Goal: Task Accomplishment & Management: Manage account settings

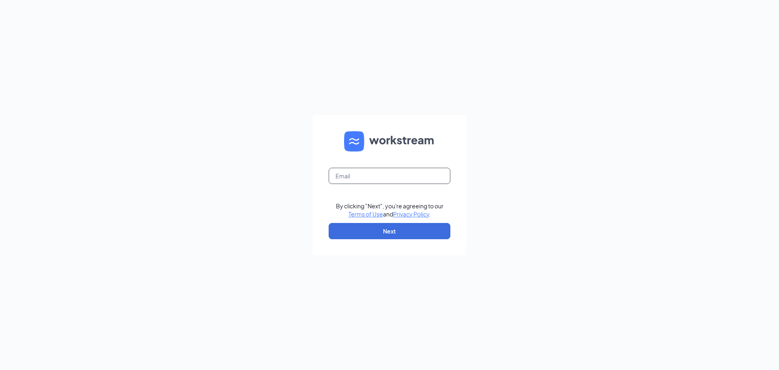
click at [369, 175] on input "text" at bounding box center [390, 176] width 122 height 16
type input "00523@chick-fil-a.com"
click at [388, 235] on button "Next" at bounding box center [390, 231] width 122 height 16
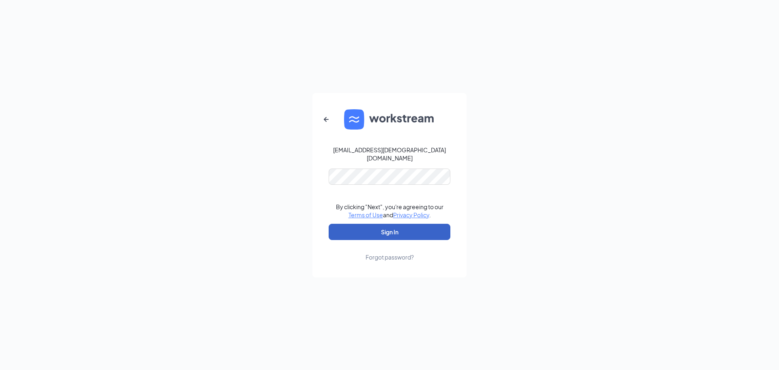
click at [388, 235] on button "Sign In" at bounding box center [390, 232] width 122 height 16
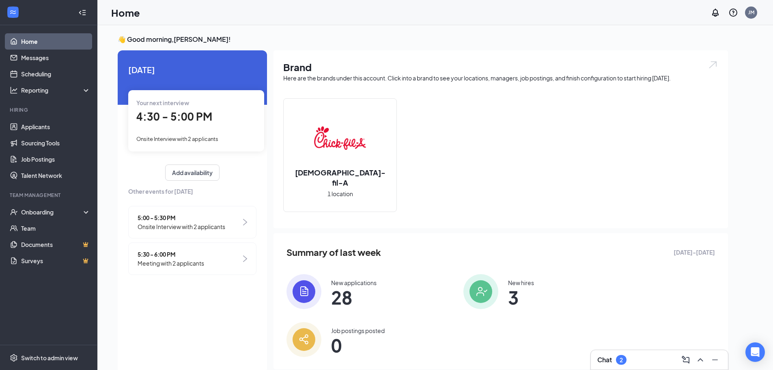
click at [149, 264] on span "Meeting with 2 applicants" at bounding box center [171, 263] width 67 height 9
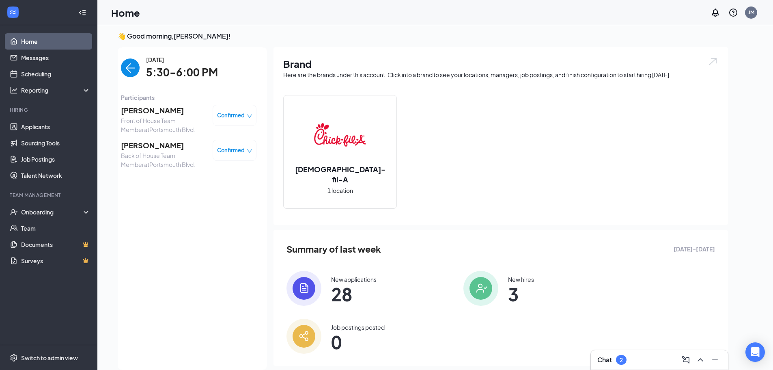
click at [149, 113] on span "[PERSON_NAME]" at bounding box center [163, 110] width 85 height 11
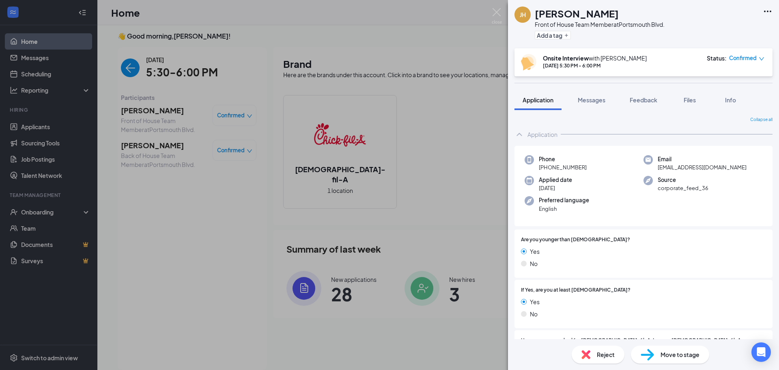
click at [682, 359] on div "Move to stage" at bounding box center [670, 354] width 78 height 18
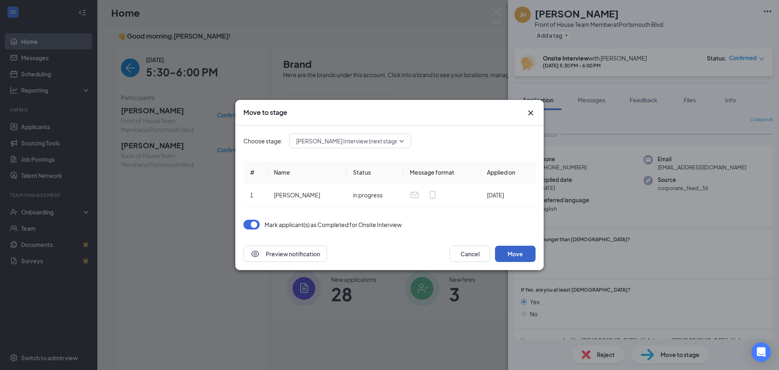
click at [519, 258] on button "Move" at bounding box center [515, 254] width 41 height 16
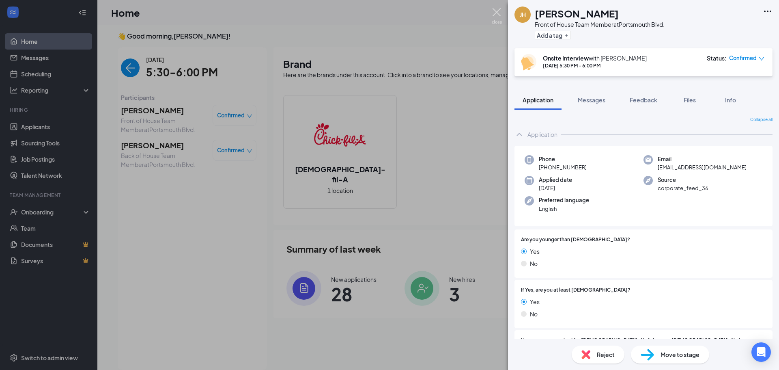
click at [499, 11] on img at bounding box center [497, 16] width 10 height 16
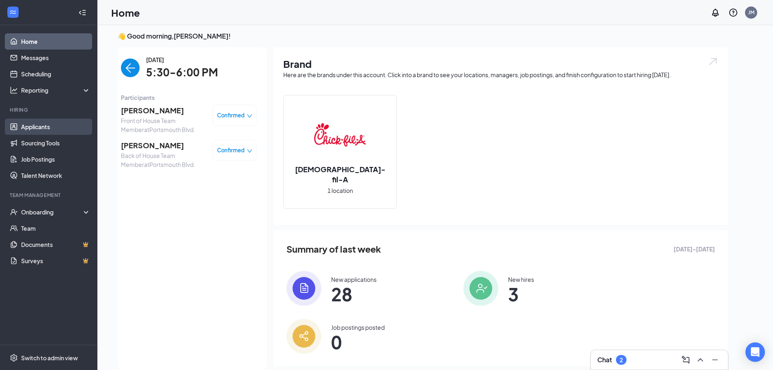
click at [32, 129] on link "Applicants" at bounding box center [55, 127] width 69 height 16
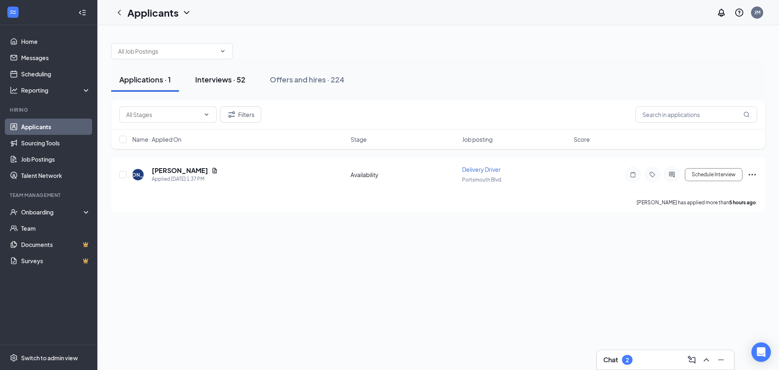
click at [206, 77] on div "Interviews · 52" at bounding box center [220, 79] width 50 height 10
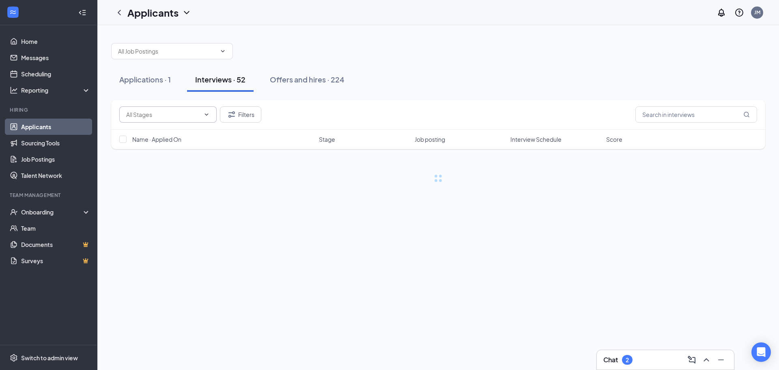
click at [129, 118] on input "text" at bounding box center [163, 114] width 74 height 9
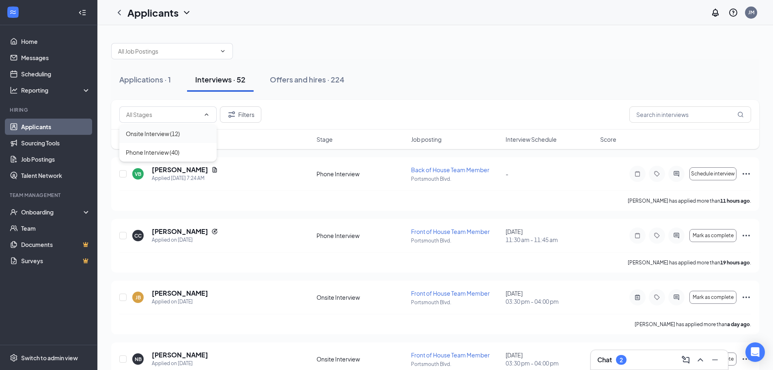
click at [143, 140] on div "Onsite Interview (12)" at bounding box center [167, 133] width 97 height 19
type input "Onsite Interview (12)"
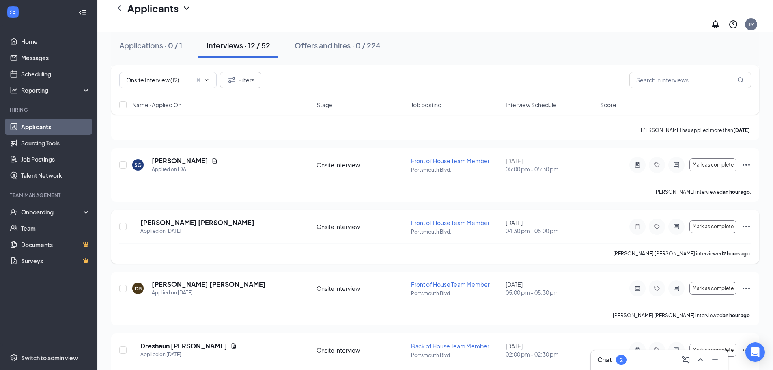
scroll to position [162, 0]
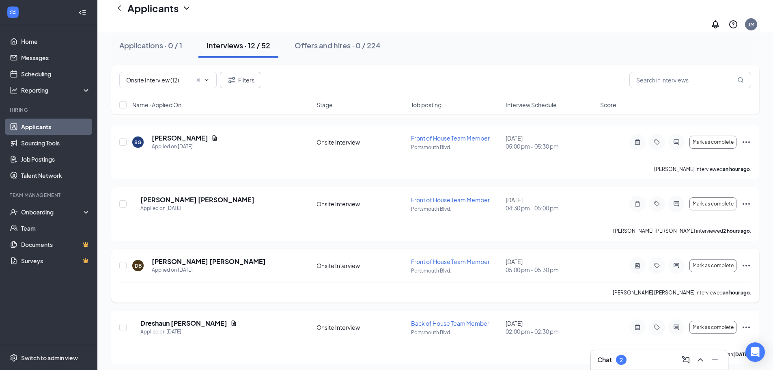
click at [751, 261] on icon "Ellipses" at bounding box center [747, 266] width 10 height 10
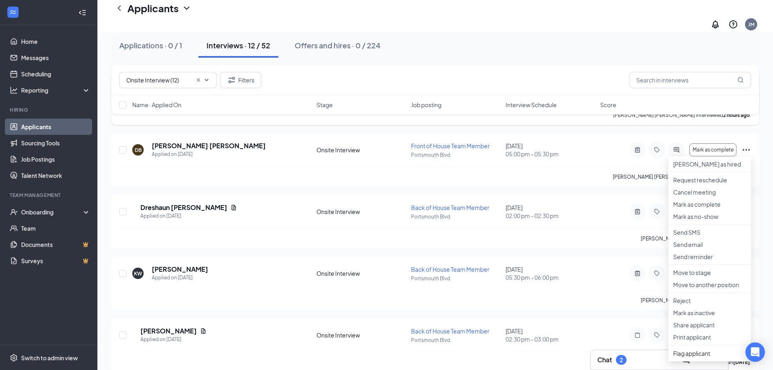
scroll to position [284, 0]
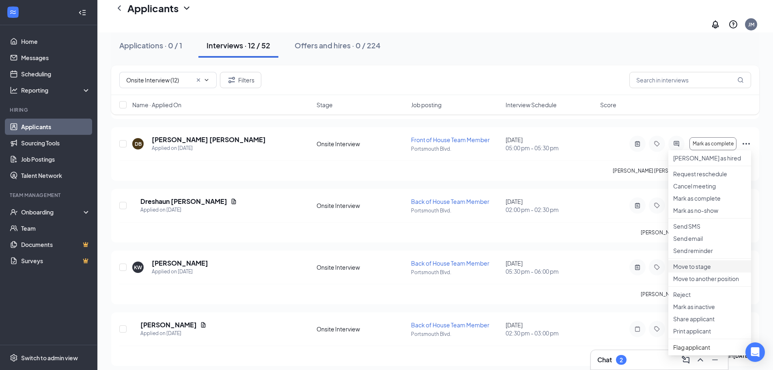
click at [693, 270] on p "Move to stage" at bounding box center [709, 266] width 73 height 8
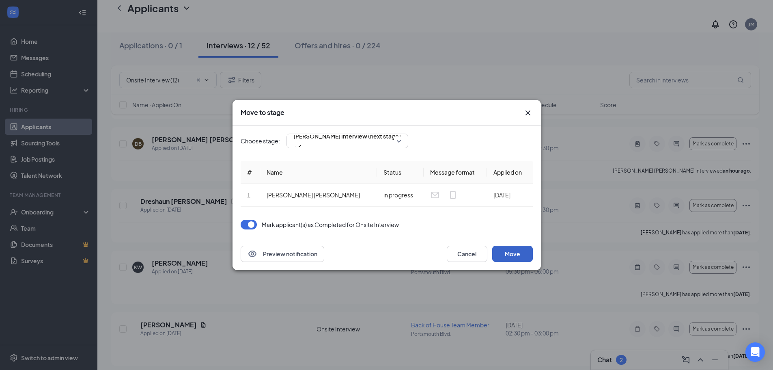
click at [513, 255] on button "Move" at bounding box center [512, 254] width 41 height 16
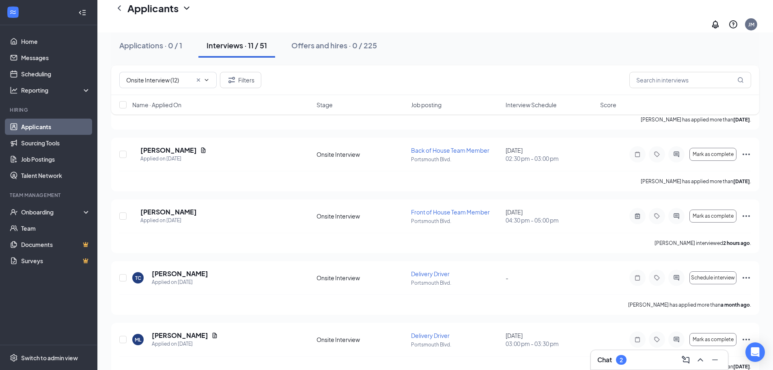
scroll to position [468, 0]
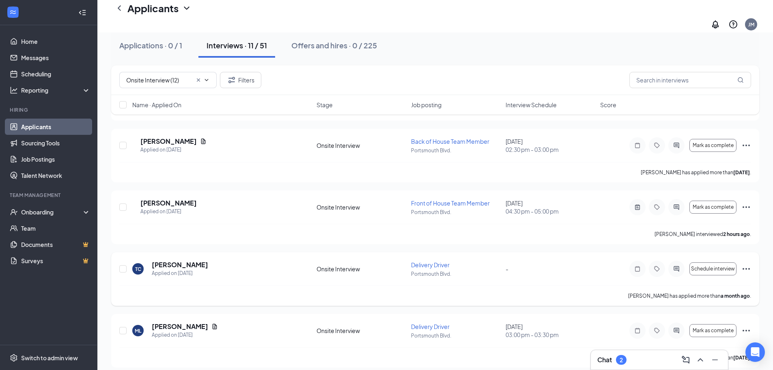
click at [747, 264] on icon "Ellipses" at bounding box center [747, 269] width 10 height 10
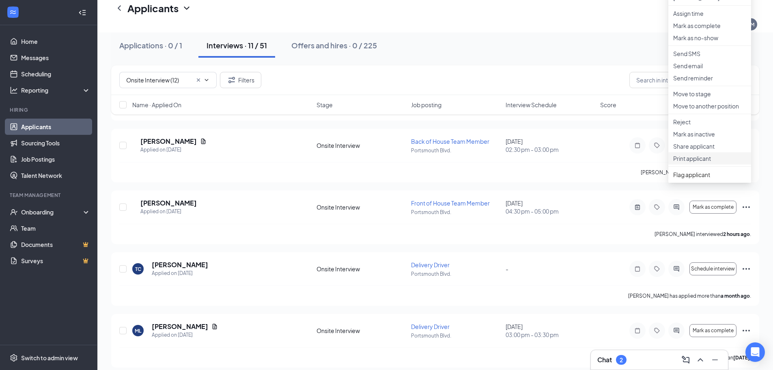
click at [681, 162] on p "Print applicant" at bounding box center [709, 158] width 73 height 8
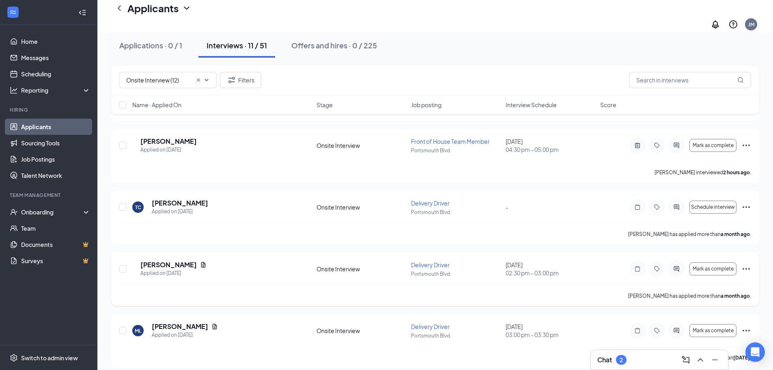
click at [750, 264] on icon "Ellipses" at bounding box center [747, 269] width 10 height 10
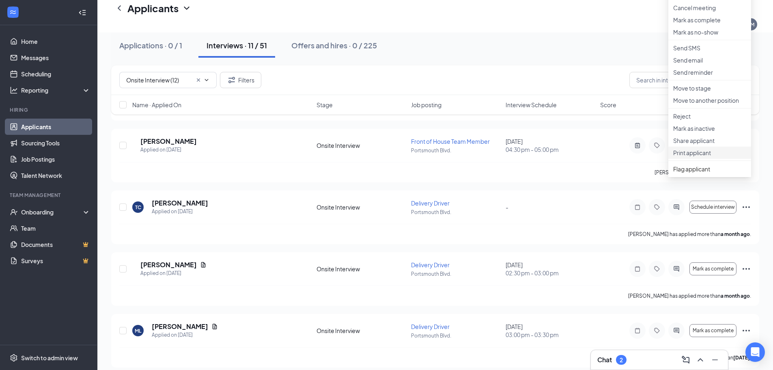
click at [685, 159] on li "Print applicant" at bounding box center [710, 153] width 83 height 12
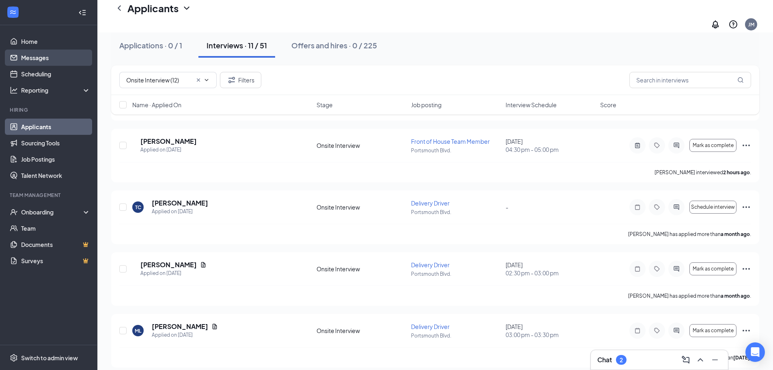
click at [43, 56] on link "Messages" at bounding box center [55, 58] width 69 height 16
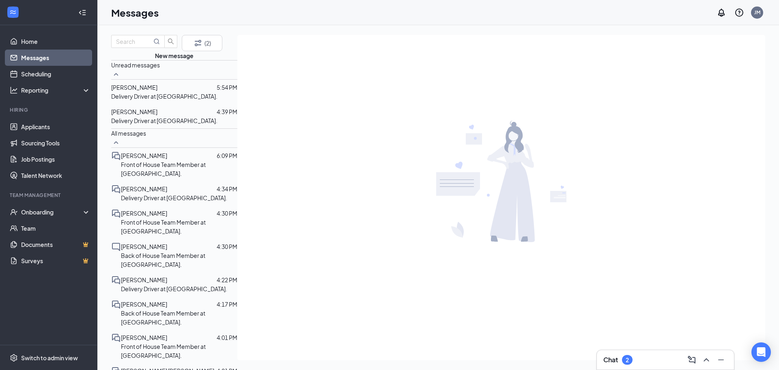
click at [135, 125] on p "Delivery Driver at [GEOGRAPHIC_DATA]." at bounding box center [164, 120] width 106 height 9
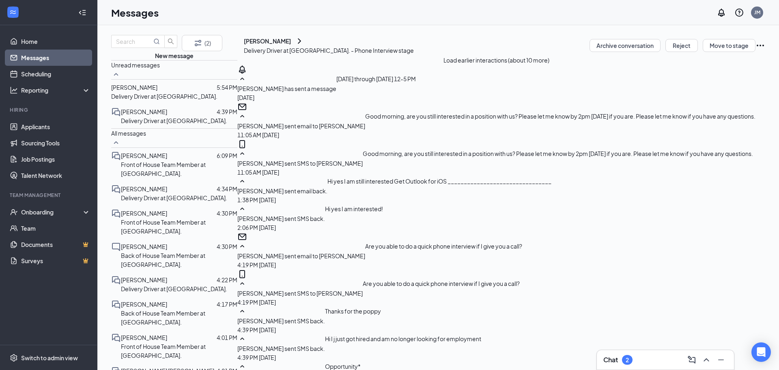
scroll to position [311, 0]
click at [261, 45] on div "[PERSON_NAME]" at bounding box center [267, 41] width 47 height 8
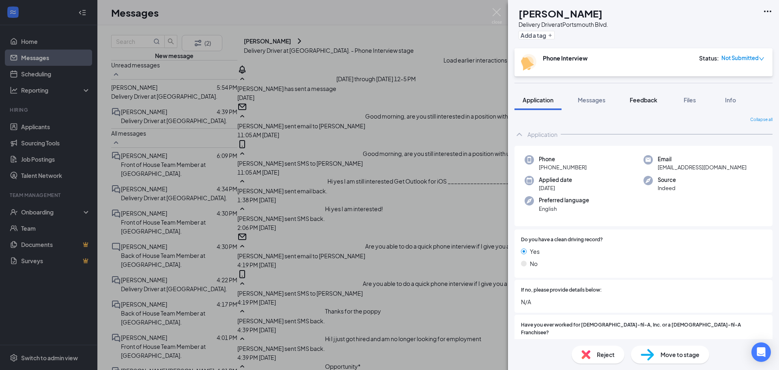
click at [650, 104] on div "Feedback" at bounding box center [644, 100] width 28 height 8
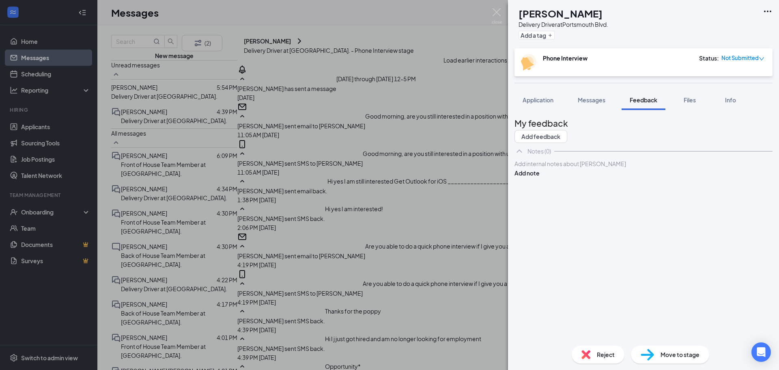
click at [567, 168] on div at bounding box center [643, 164] width 257 height 9
drag, startPoint x: 742, startPoint y: 180, endPoint x: 741, endPoint y: 188, distance: 7.4
click at [742, 177] on div "no longer interested JM Add note" at bounding box center [644, 168] width 258 height 18
click at [540, 177] on button "Add note" at bounding box center [527, 172] width 25 height 9
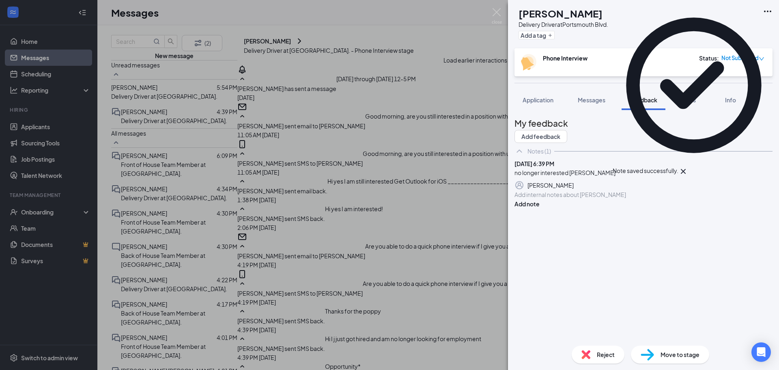
click at [532, 102] on span "Application" at bounding box center [538, 99] width 31 height 7
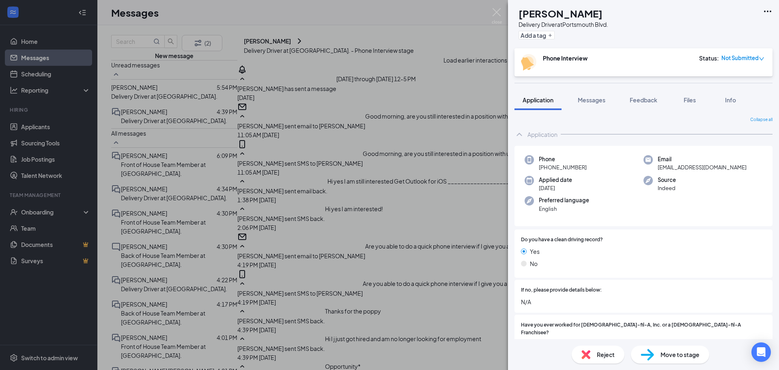
click at [602, 354] on span "Reject" at bounding box center [606, 354] width 18 height 9
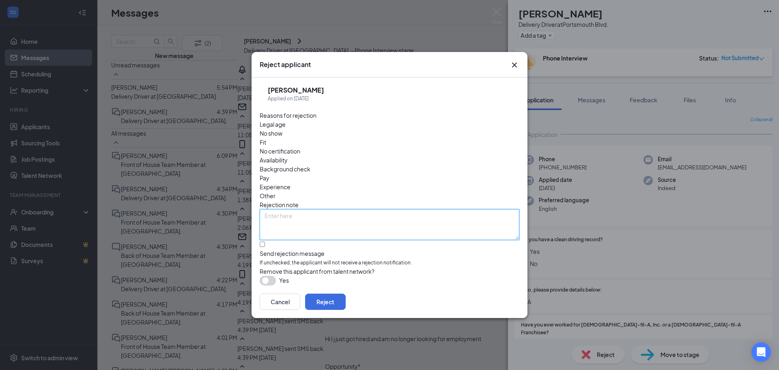
click at [316, 209] on textarea at bounding box center [390, 224] width 260 height 31
type textarea "no longer interested [PERSON_NAME]"
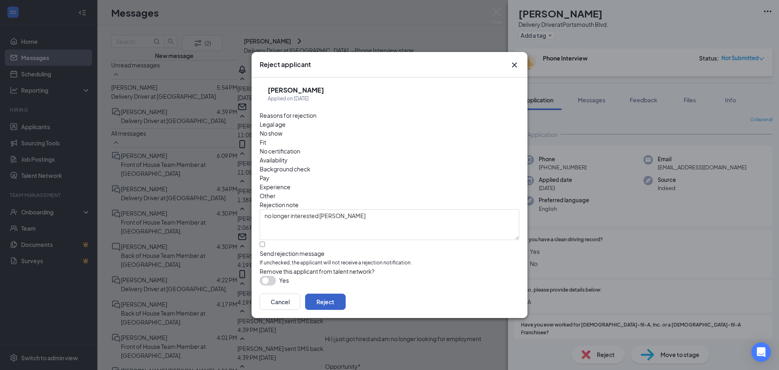
click at [346, 298] on button "Reject" at bounding box center [325, 301] width 41 height 16
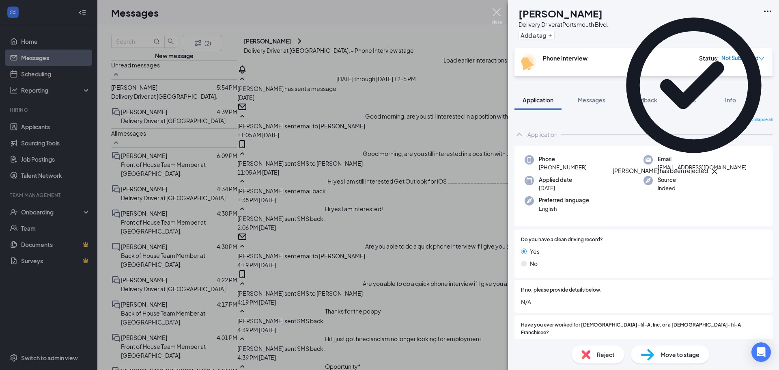
click at [494, 14] on img at bounding box center [497, 16] width 10 height 16
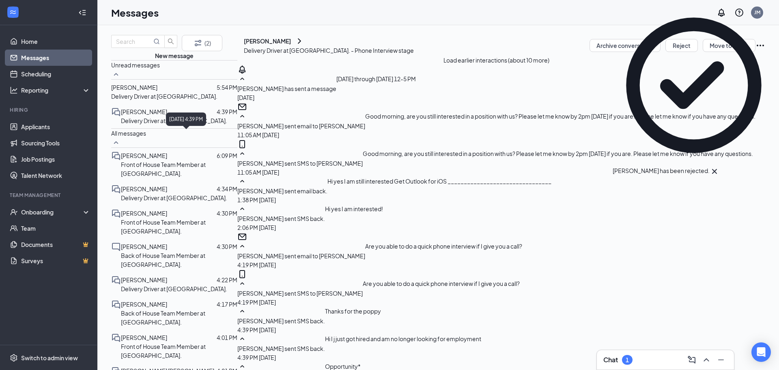
click at [156, 101] on p "Delivery Driver at [GEOGRAPHIC_DATA]." at bounding box center [164, 96] width 106 height 9
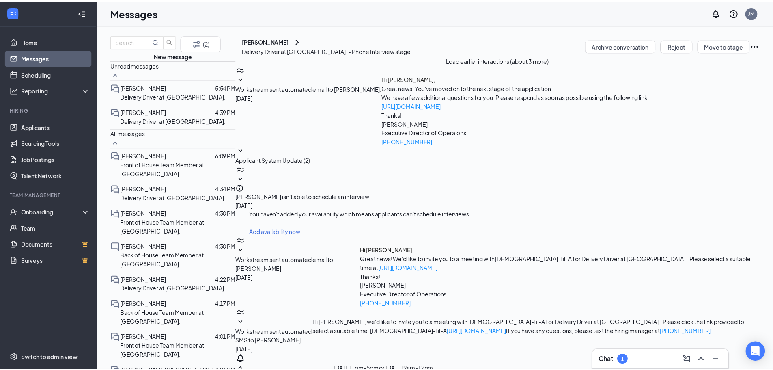
scroll to position [165, 0]
click at [756, 50] on icon "Ellipses" at bounding box center [761, 46] width 10 height 10
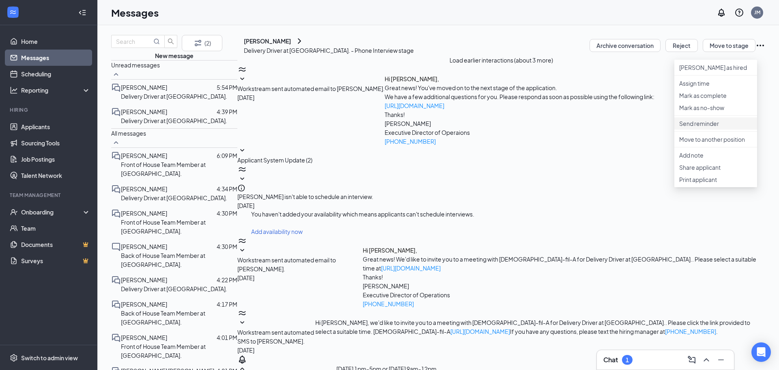
click at [705, 127] on p "Send reminder" at bounding box center [716, 123] width 73 height 8
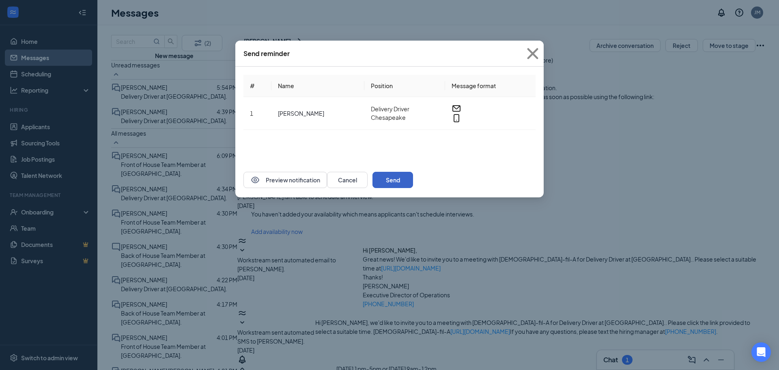
click at [413, 177] on button "Send" at bounding box center [393, 180] width 41 height 16
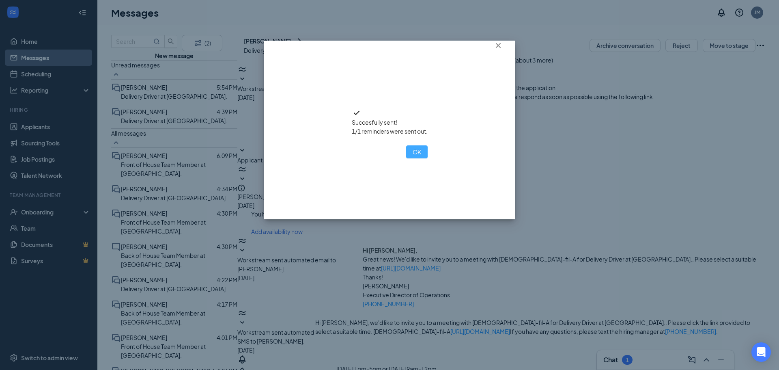
click at [406, 158] on button "OK" at bounding box center [417, 151] width 22 height 13
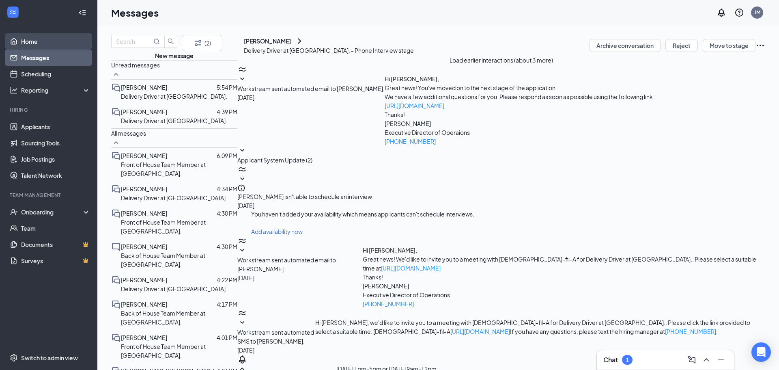
click at [34, 39] on link "Home" at bounding box center [55, 41] width 69 height 16
